Goal: Task Accomplishment & Management: Use online tool/utility

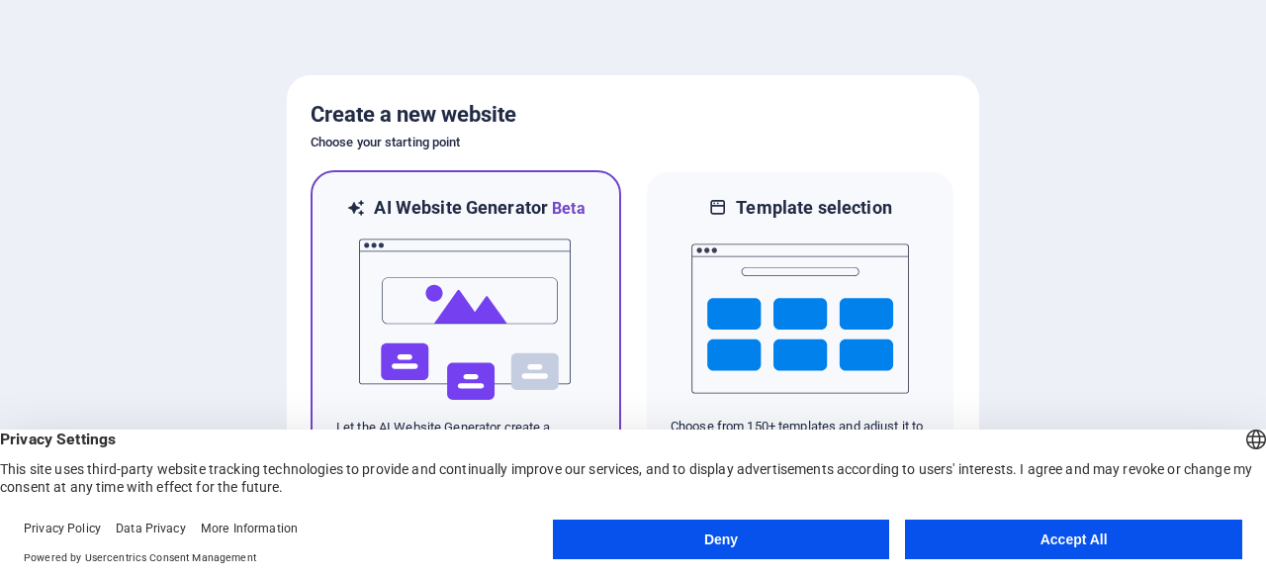
click at [527, 301] on img at bounding box center [466, 320] width 218 height 198
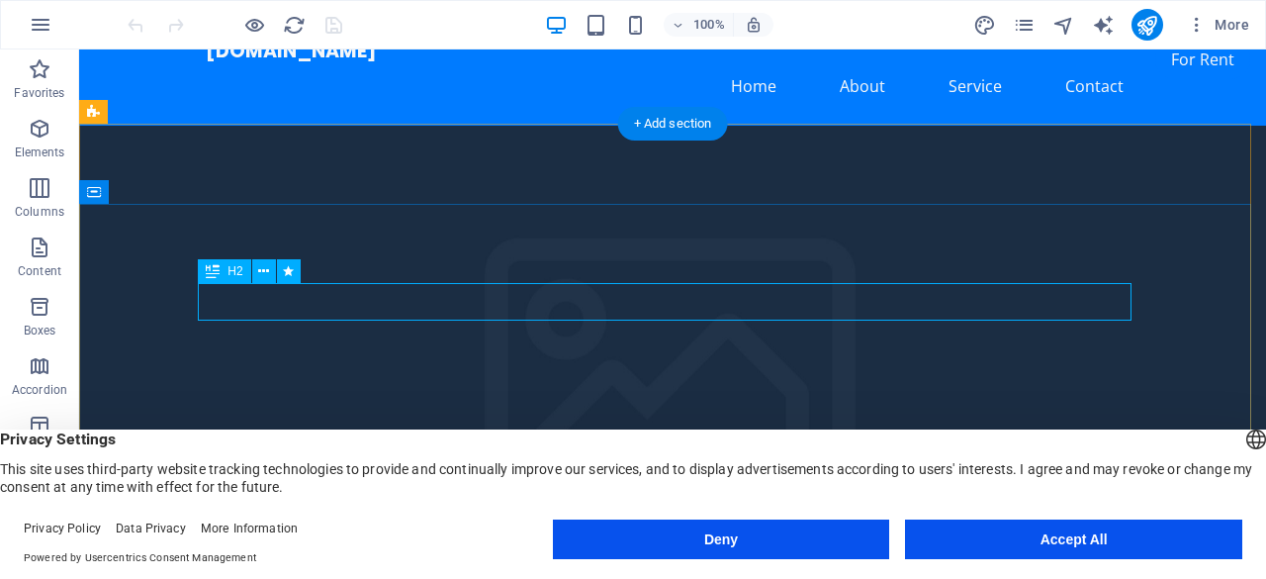
scroll to position [49, 0]
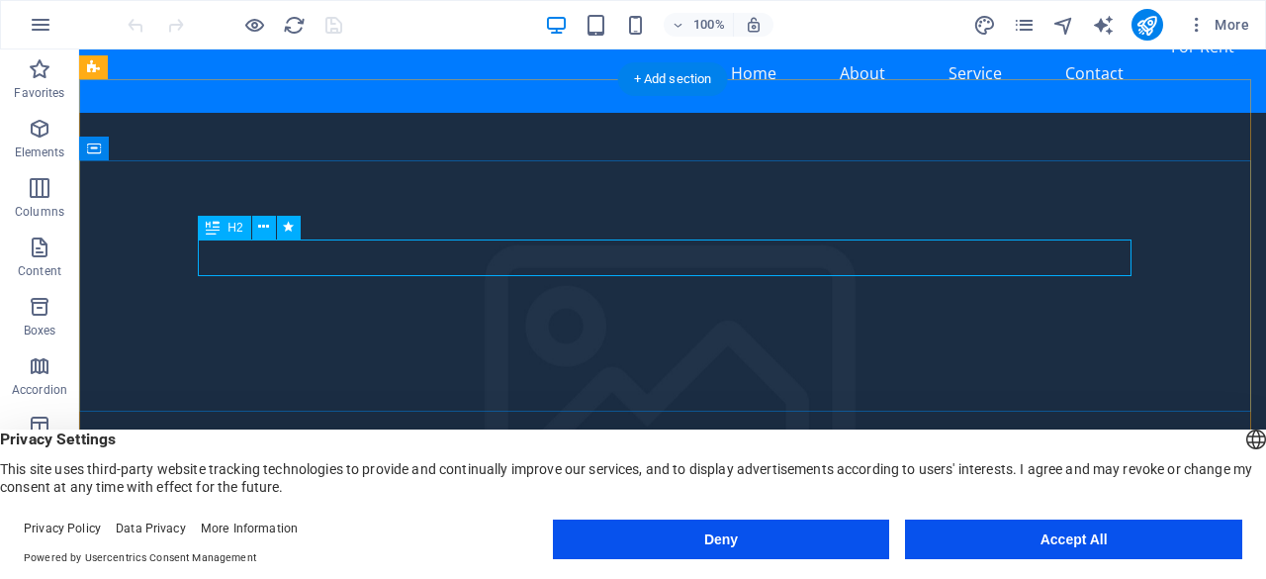
scroll to position [0, 0]
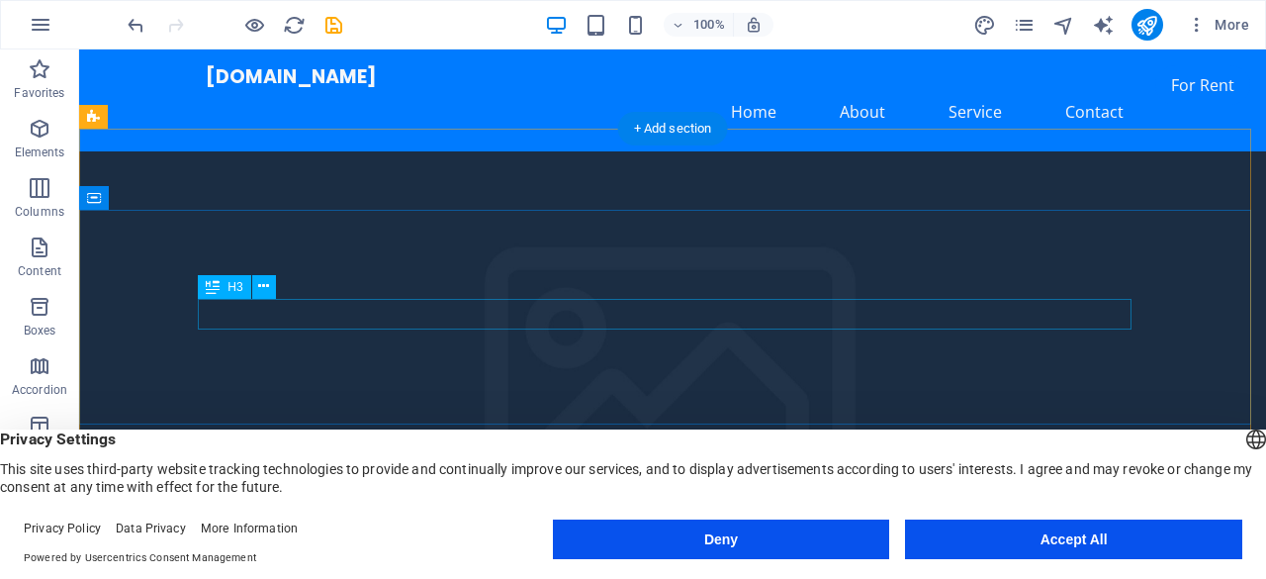
click at [268, 288] on icon at bounding box center [263, 286] width 11 height 21
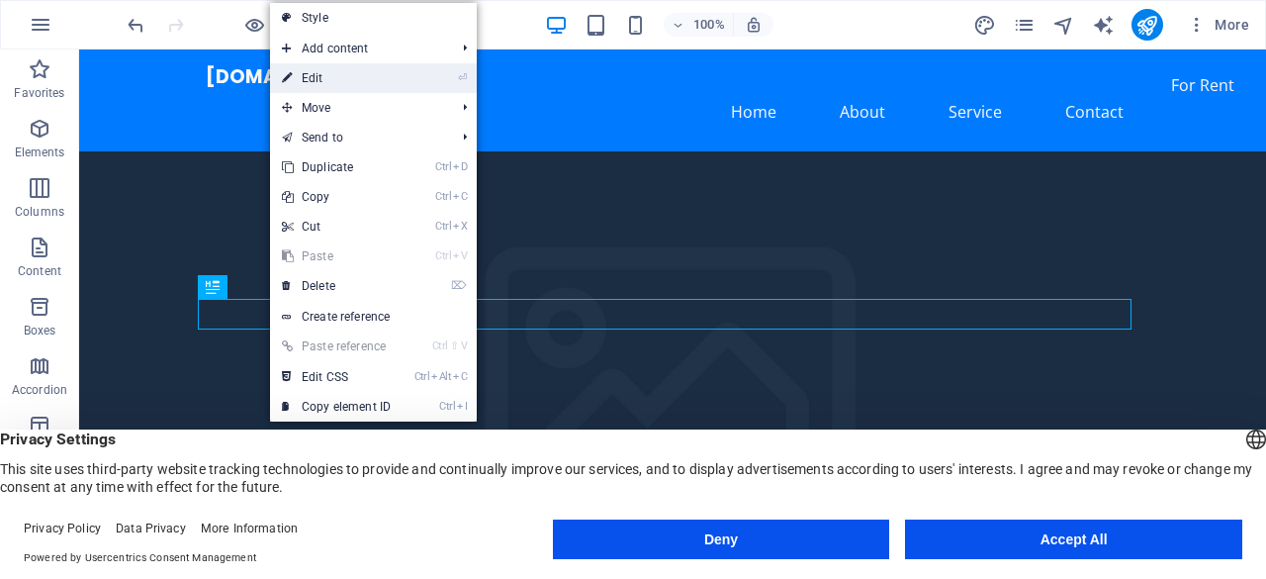
click at [334, 71] on link "⏎ Edit" at bounding box center [336, 78] width 133 height 30
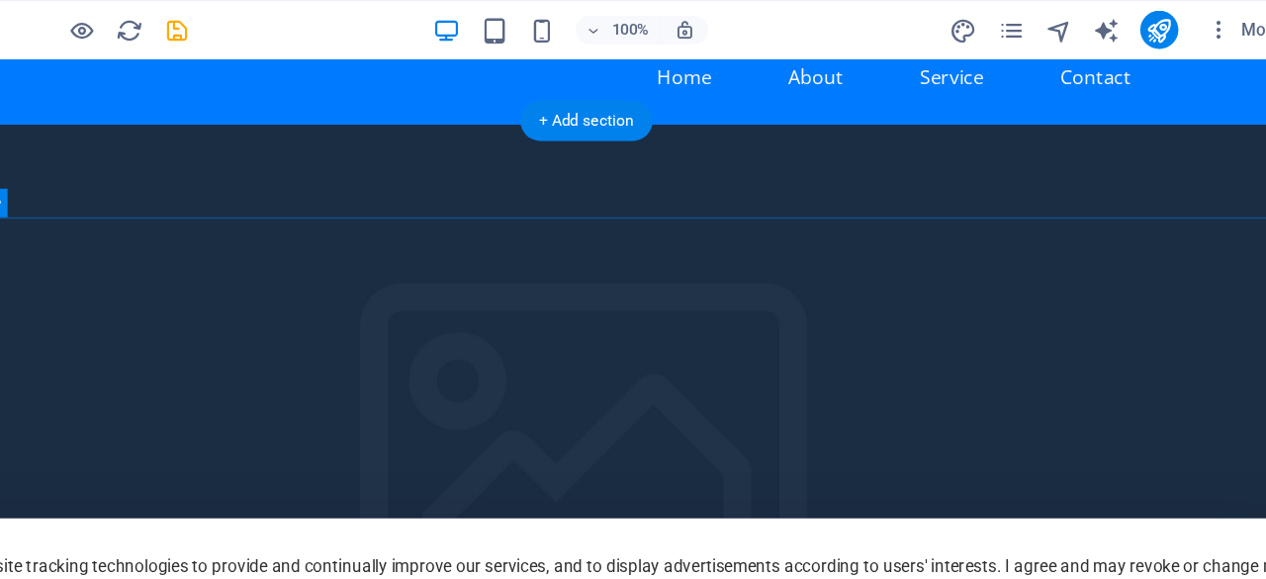
scroll to position [29, 0]
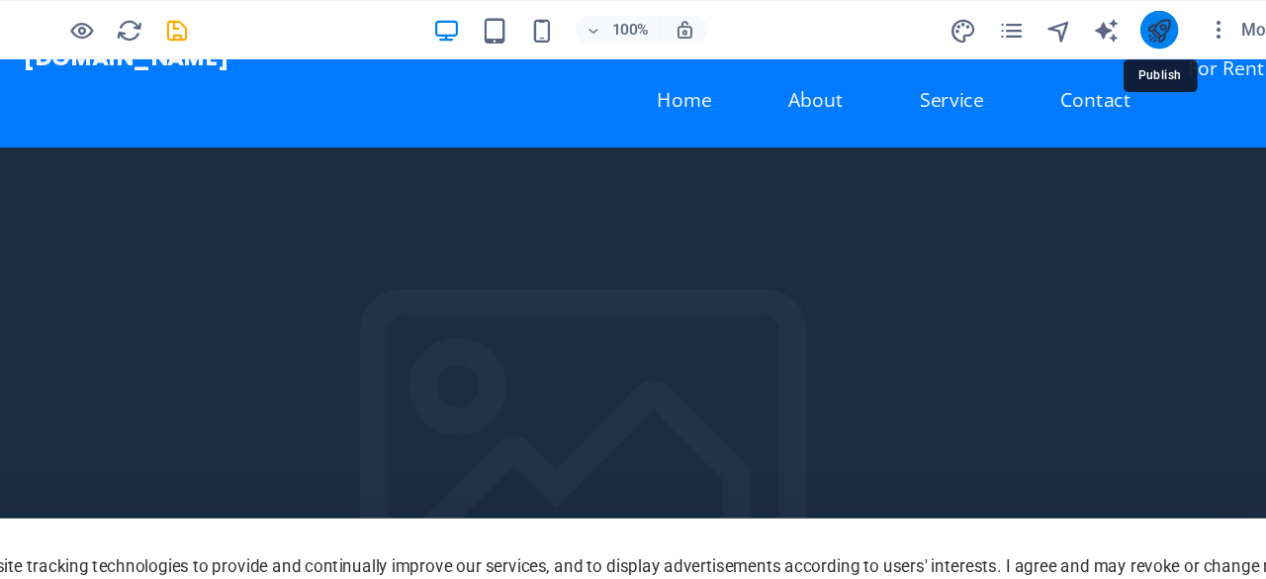
click at [1150, 26] on icon "publish" at bounding box center [1147, 25] width 23 height 23
checkbox input "false"
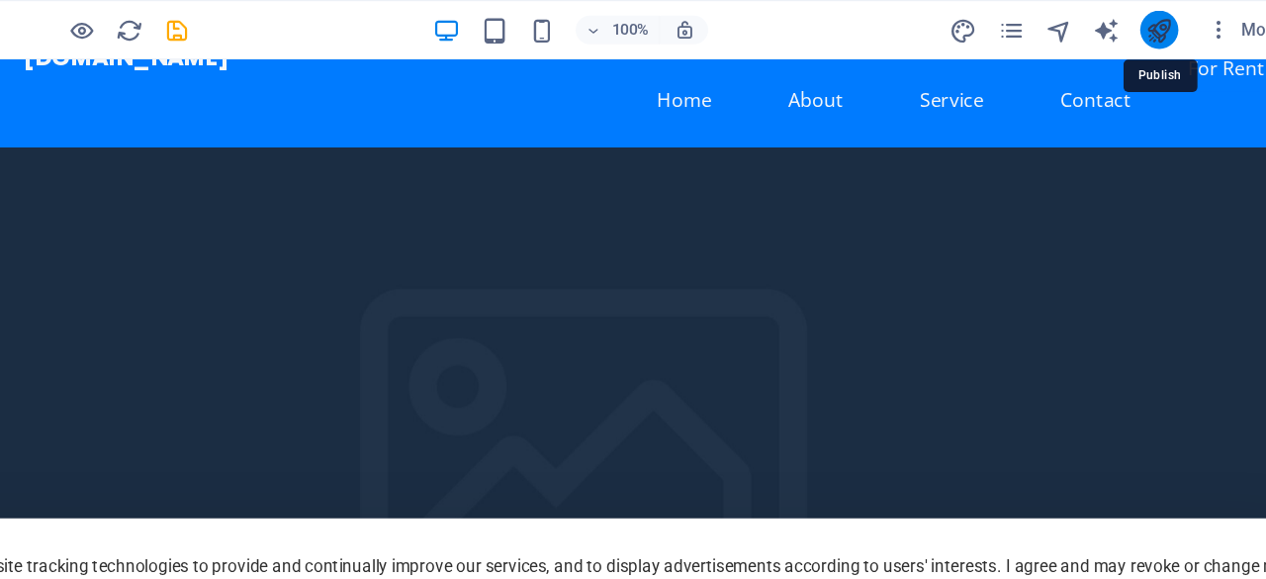
checkbox input "false"
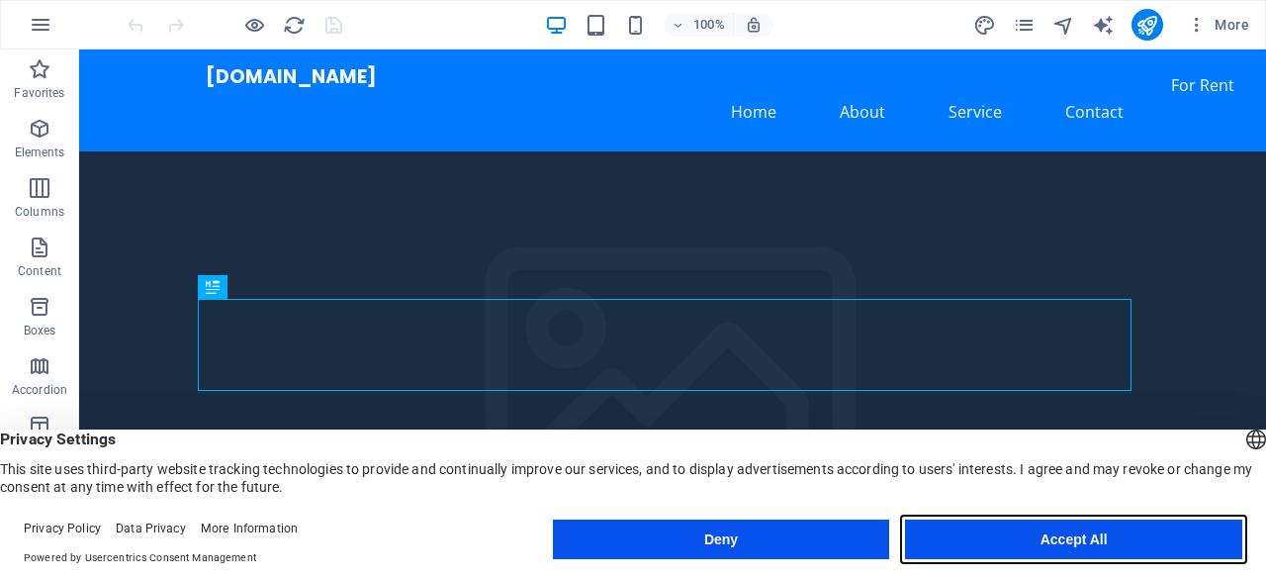
click at [1137, 540] on button "Accept All" at bounding box center [1073, 539] width 337 height 40
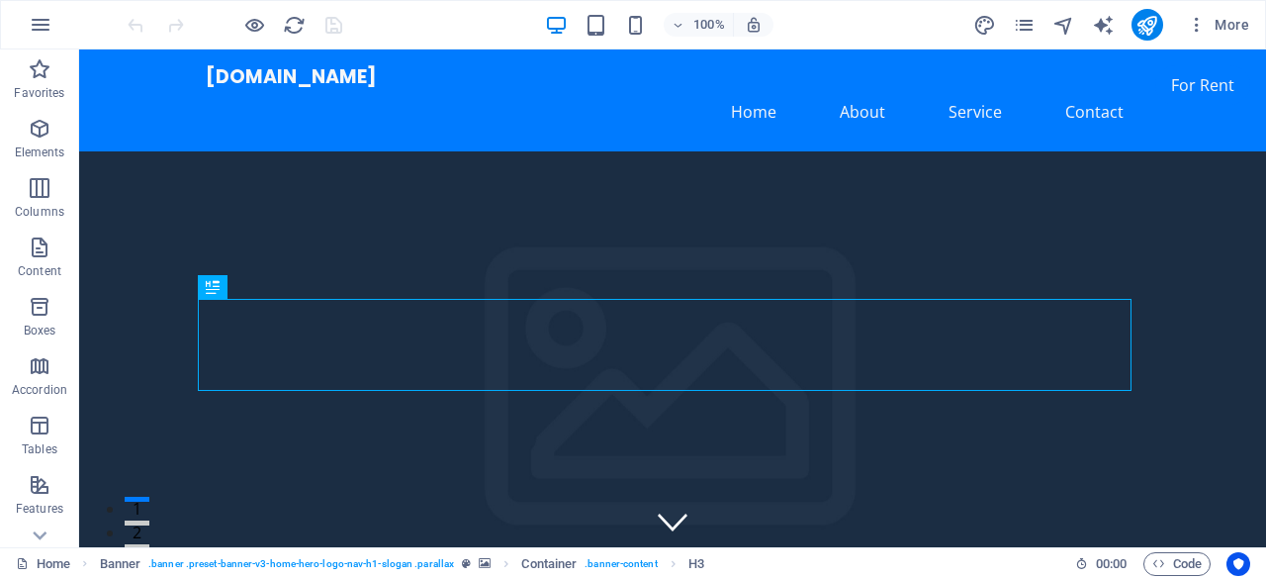
click at [982, 93] on nav "Home About Service Contact" at bounding box center [673, 111] width 934 height 47
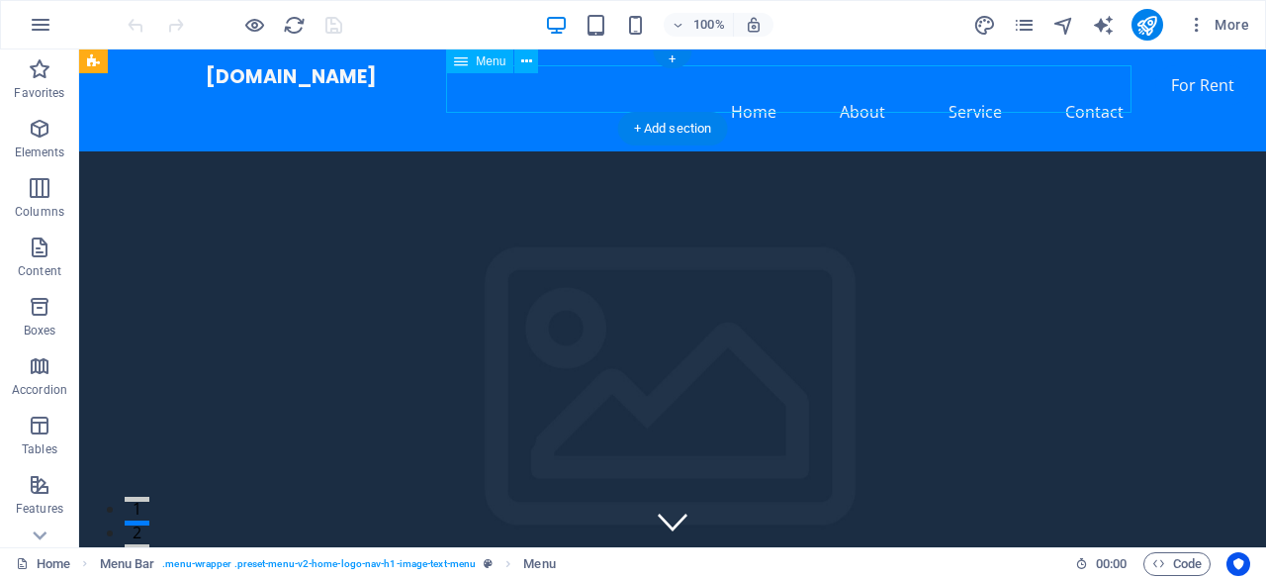
click at [879, 95] on nav "Home About Service Contact" at bounding box center [673, 111] width 934 height 47
click at [863, 89] on nav "Home About Service Contact" at bounding box center [673, 111] width 934 height 47
click at [862, 97] on nav "Home About Service Contact" at bounding box center [673, 111] width 934 height 47
click at [751, 92] on nav "Home About Service Contact" at bounding box center [673, 111] width 934 height 47
click at [979, 93] on nav "Home About Service Contact" at bounding box center [673, 111] width 934 height 47
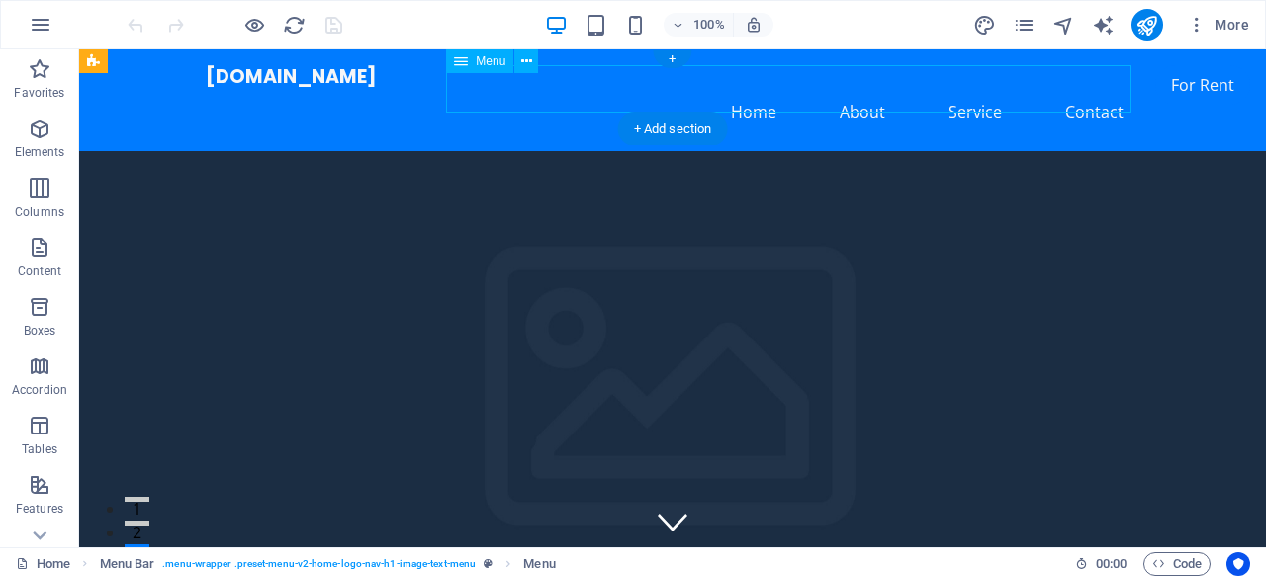
click at [1102, 88] on nav "Home About Service Contact" at bounding box center [673, 111] width 934 height 47
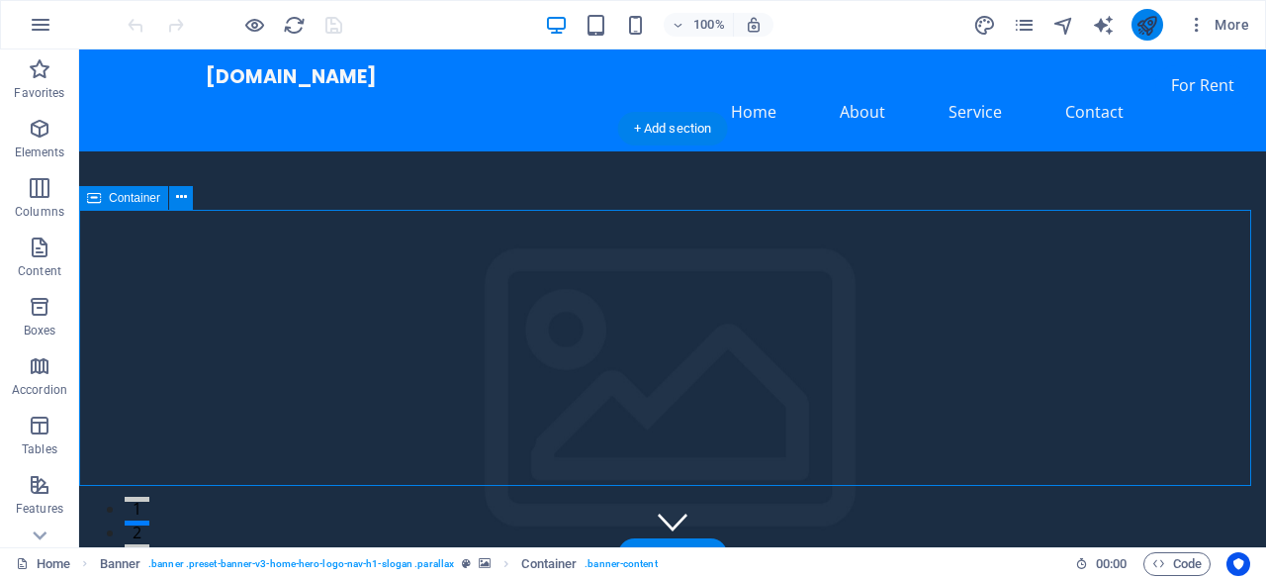
click at [1152, 30] on icon "publish" at bounding box center [1147, 25] width 23 height 23
